Goal: Navigation & Orientation: Find specific page/section

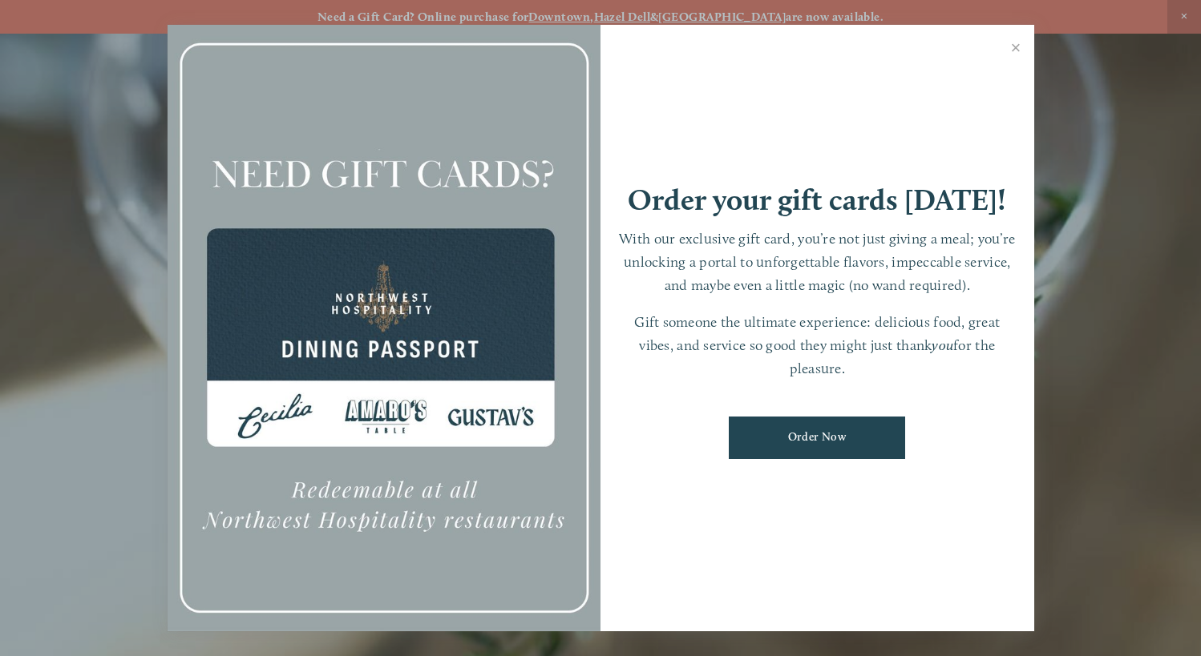
scroll to position [34, 0]
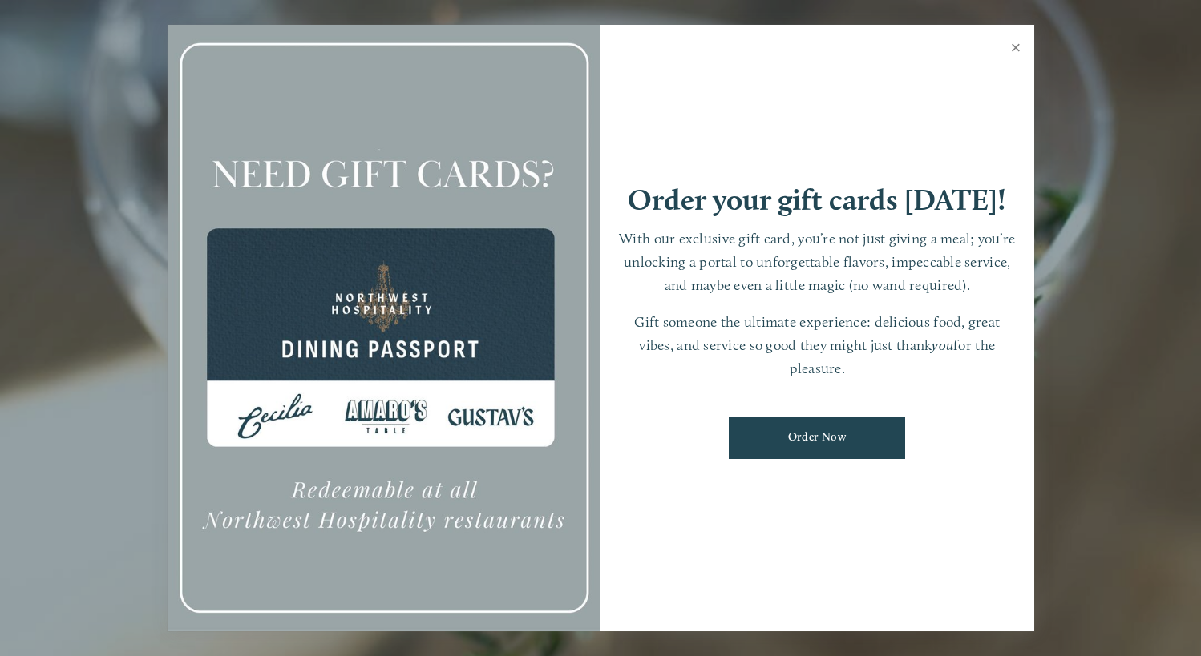
click at [1013, 47] on link "Close" at bounding box center [1015, 49] width 31 height 45
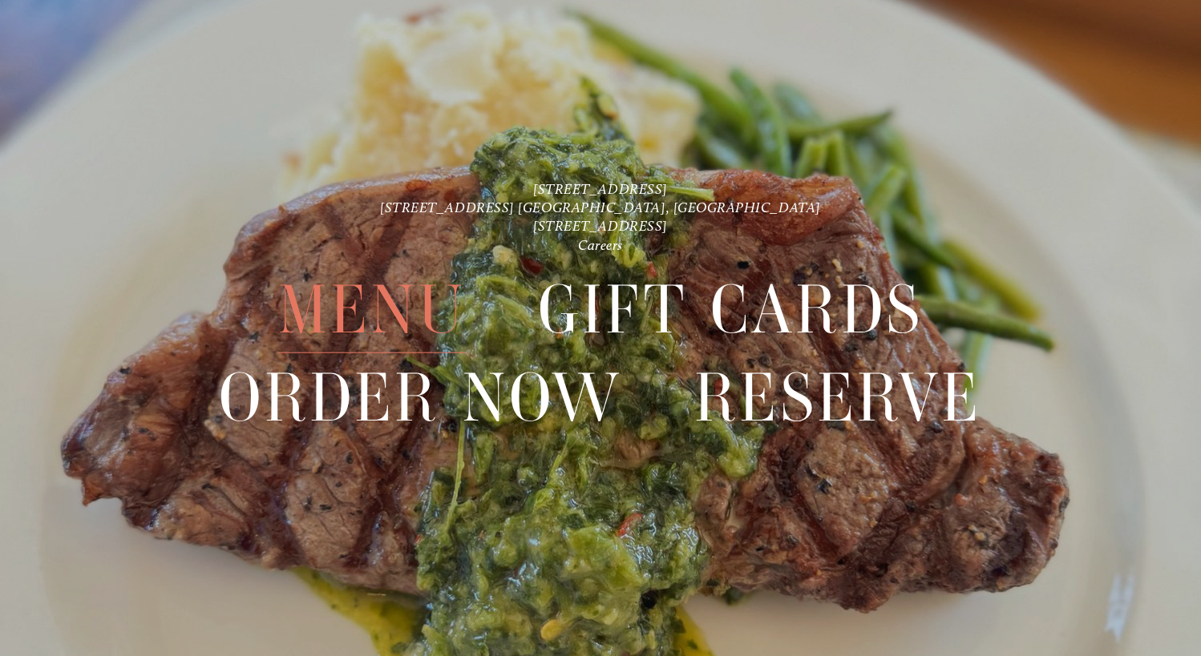
click at [361, 321] on span "Menu" at bounding box center [372, 310] width 188 height 87
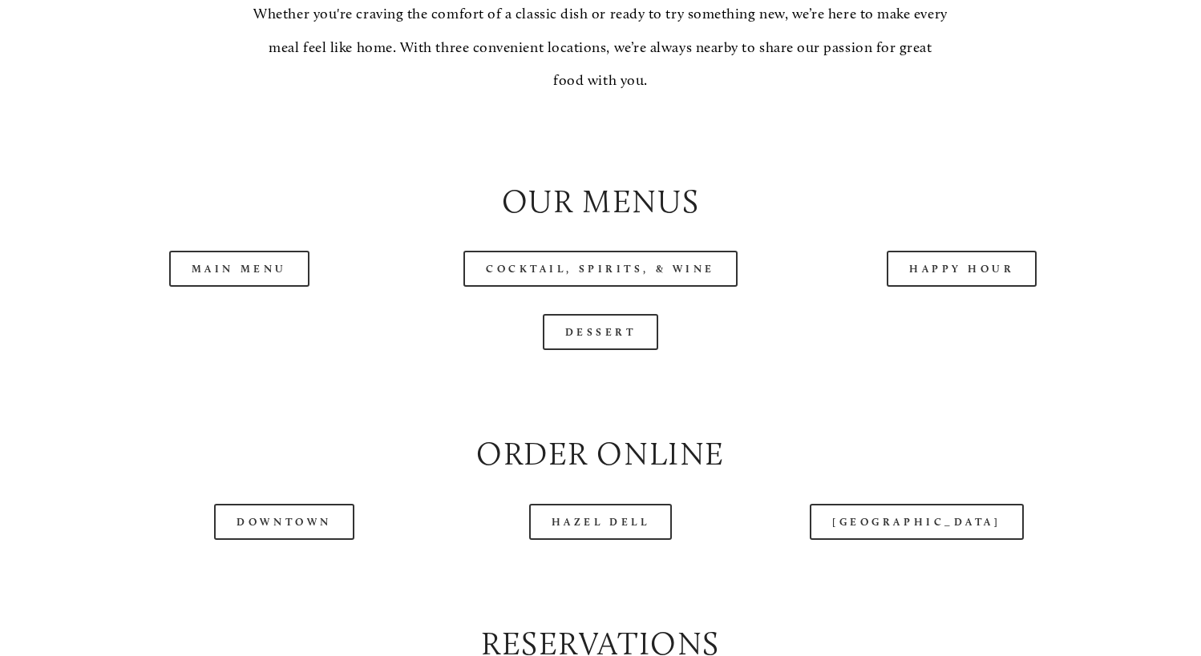
scroll to position [1523, 0]
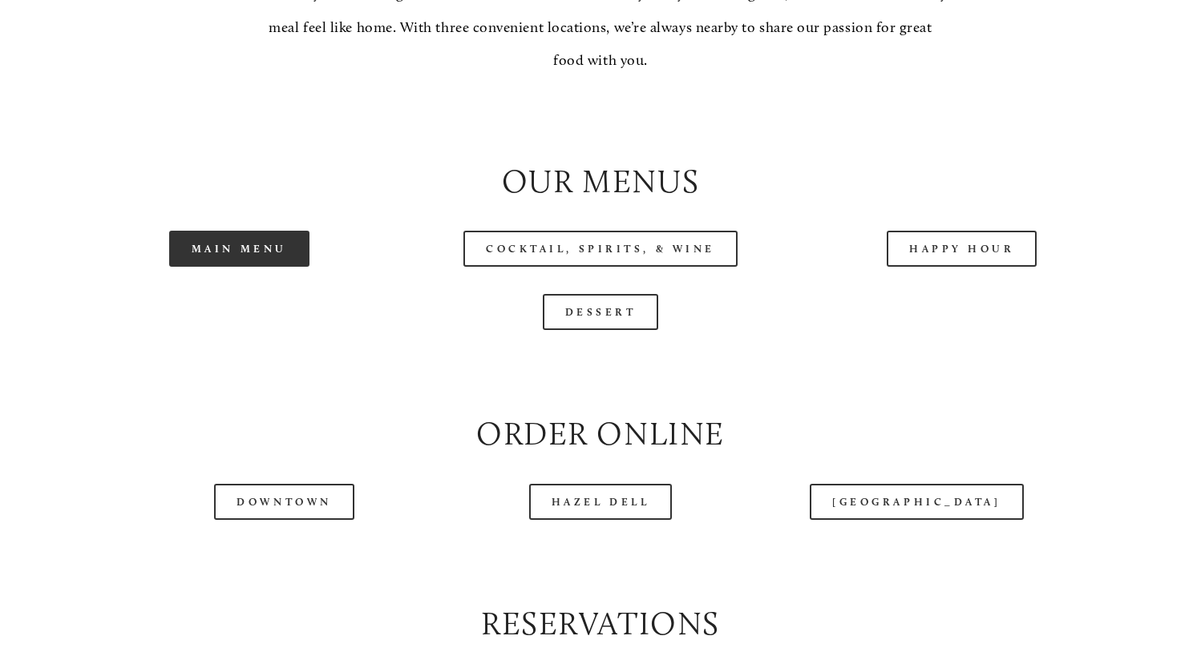
click at [267, 267] on link "Main Menu" at bounding box center [239, 249] width 140 height 36
